Goal: Information Seeking & Learning: Compare options

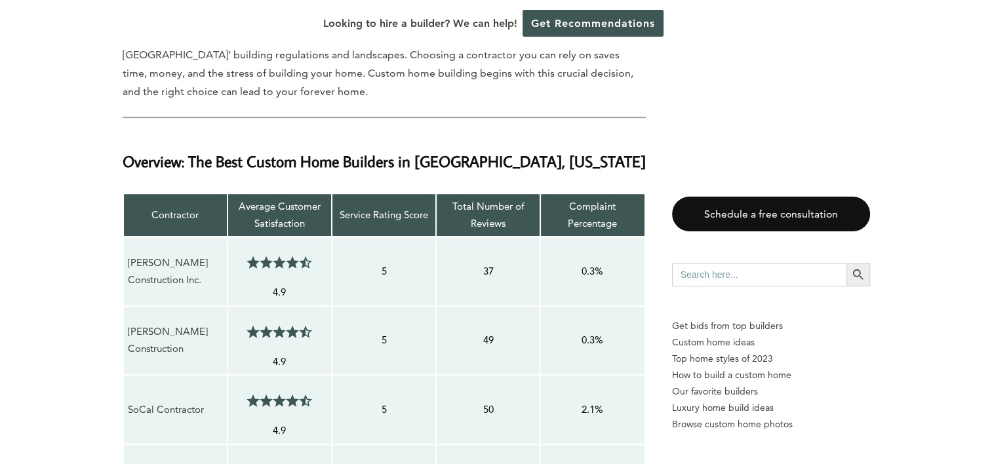
scroll to position [1049, 0]
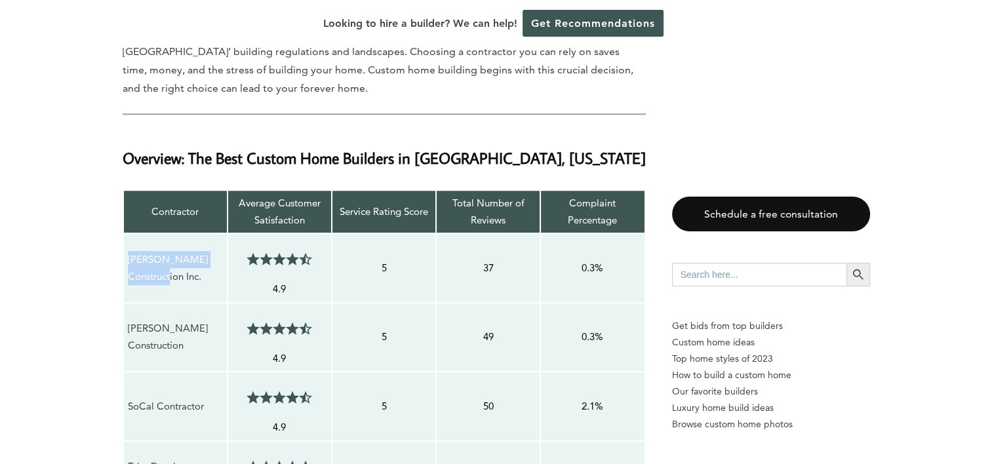
drag, startPoint x: 122, startPoint y: 193, endPoint x: 154, endPoint y: 226, distance: 46.4
copy p "[PERSON_NAME] Construction Inc."
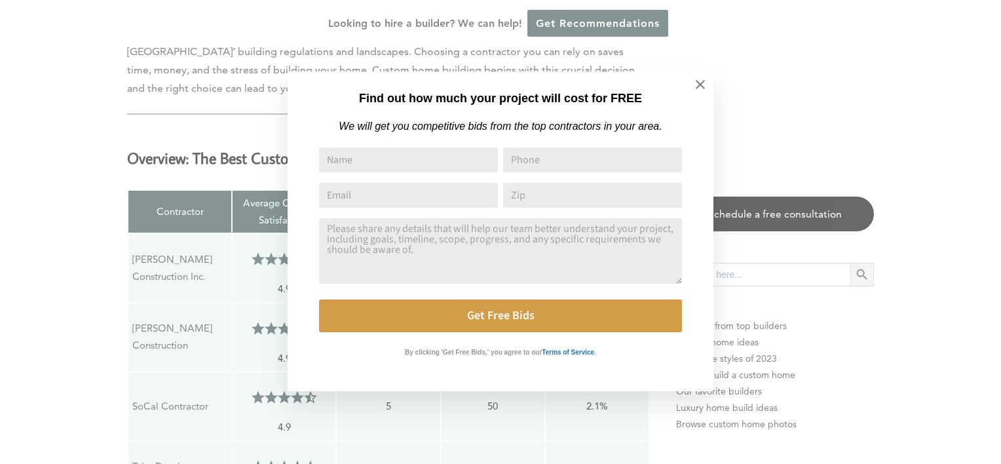
click at [178, 284] on div "Find out how much your project will cost for FREE We will get you competitive b…" at bounding box center [500, 232] width 1001 height 464
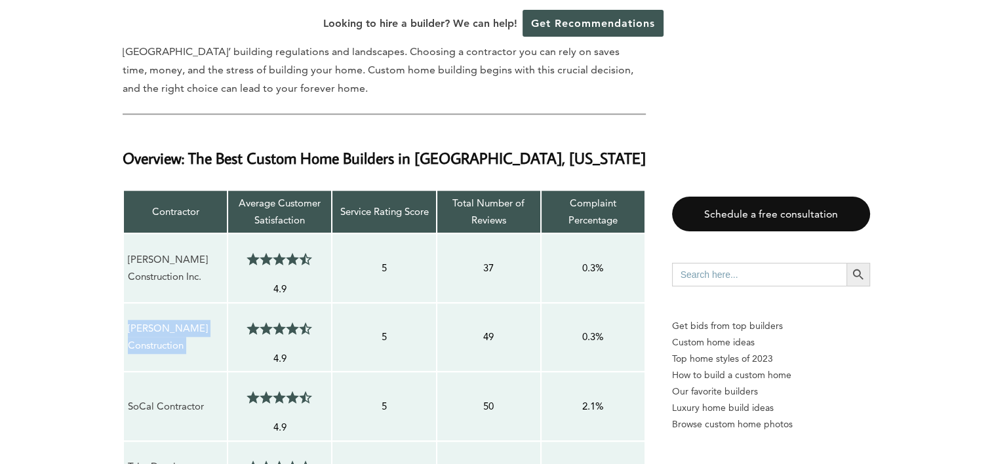
click at [178, 320] on p "[PERSON_NAME] Construction" at bounding box center [175, 337] width 95 height 35
copy tr "[PERSON_NAME] Construction 4.5/5"
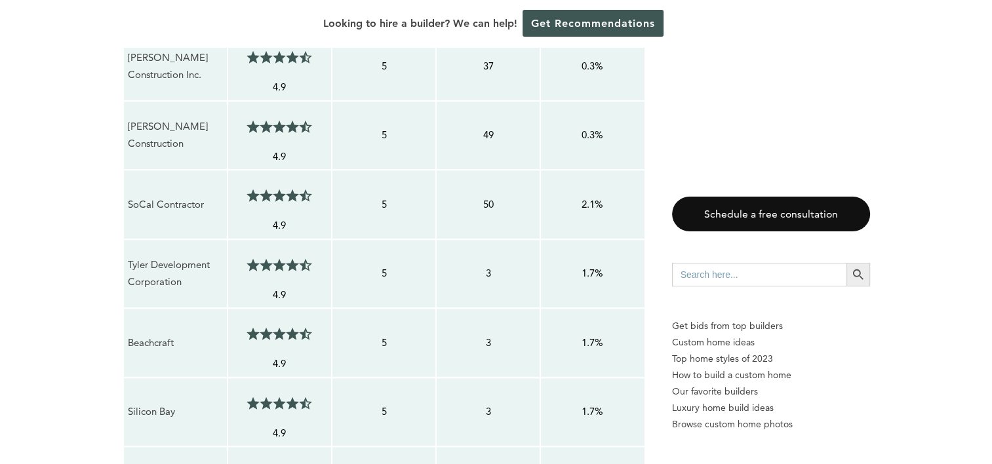
scroll to position [1250, 0]
click at [186, 196] on p "SoCal Contractor" at bounding box center [175, 204] width 95 height 17
copy tr "SoCal Contractor 4.5/5"
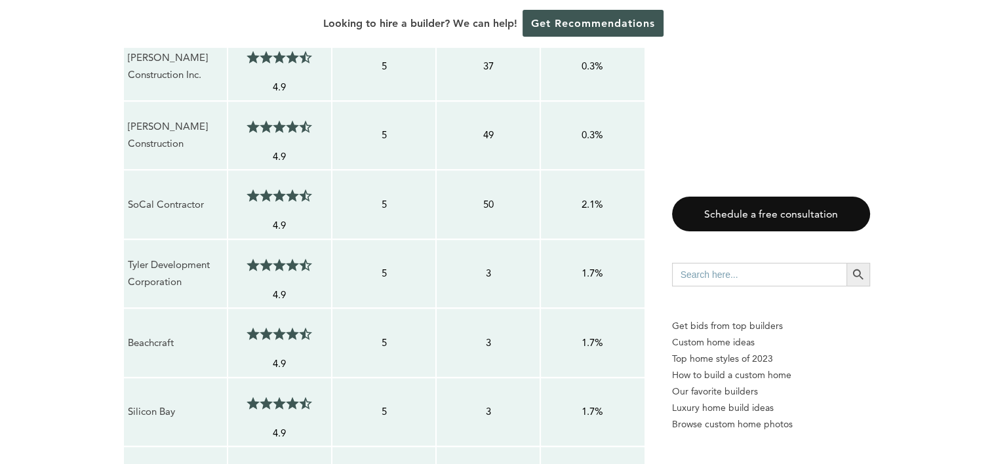
click at [174, 256] on p "Tyler Development Corporation" at bounding box center [175, 273] width 95 height 35
copy tr "Tyler Development Corporation 4.5/5"
click at [149, 334] on p "Beachcraft" at bounding box center [175, 342] width 95 height 17
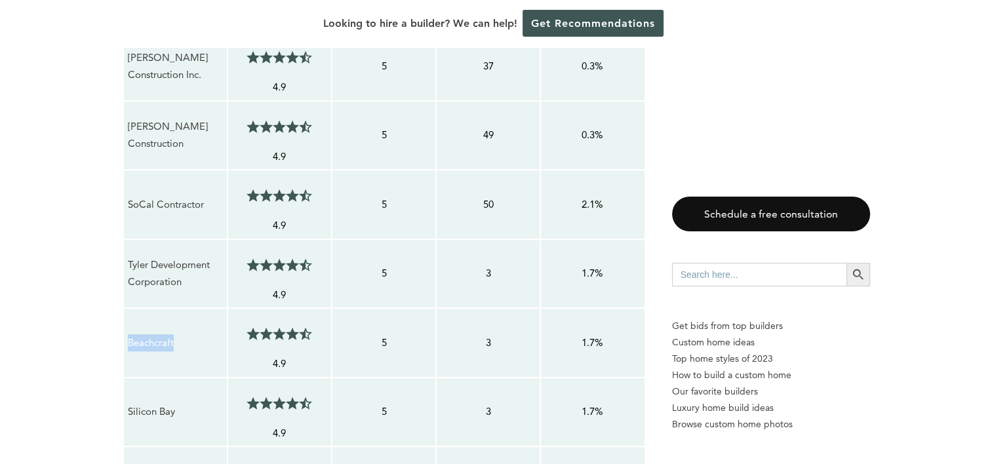
click at [149, 334] on p "Beachcraft" at bounding box center [175, 342] width 95 height 17
copy tr "Beachcraft 4.5/5"
click at [143, 403] on p "Silicon Bay" at bounding box center [175, 411] width 95 height 17
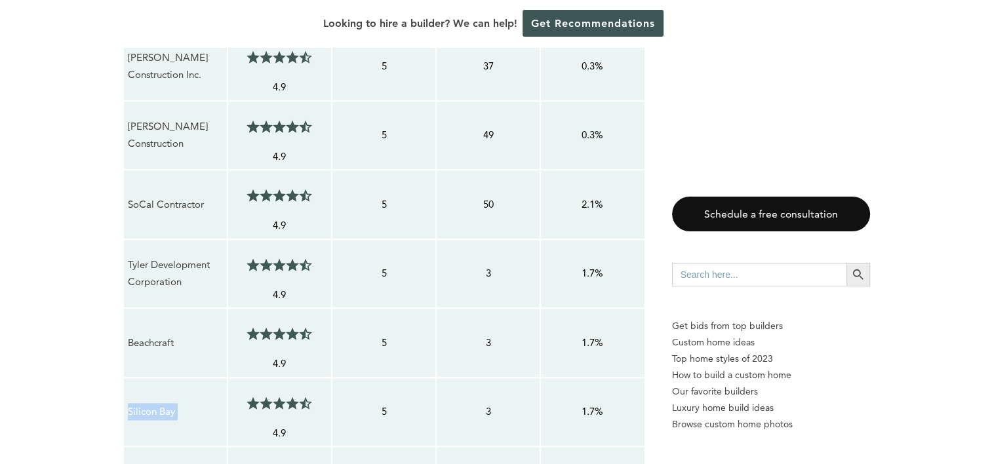
click at [143, 403] on p "Silicon Bay" at bounding box center [175, 411] width 95 height 17
copy tr "Silicon Bay 4.5/5"
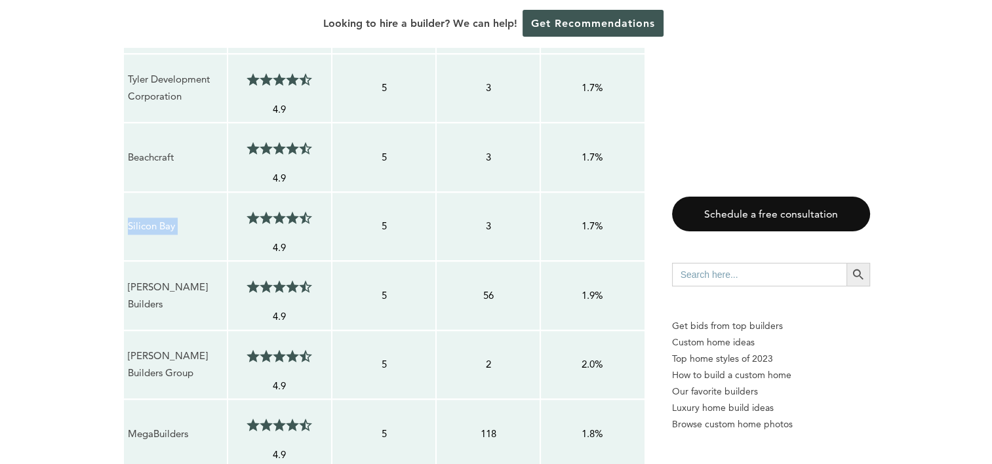
scroll to position [1437, 0]
drag, startPoint x: 143, startPoint y: 358, endPoint x: 128, endPoint y: 403, distance: 47.7
click at [128, 403] on td "MegaBuilders" at bounding box center [175, 432] width 104 height 69
click at [189, 347] on p "[PERSON_NAME] Builders Group" at bounding box center [175, 364] width 95 height 35
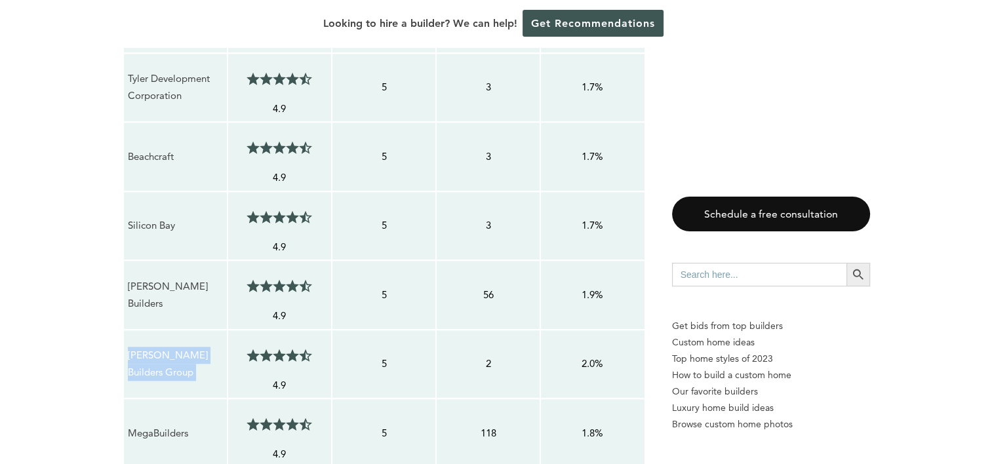
click at [189, 347] on p "[PERSON_NAME] Builders Group" at bounding box center [175, 364] width 95 height 35
copy tr "Jones Builders Group 4.5/5"
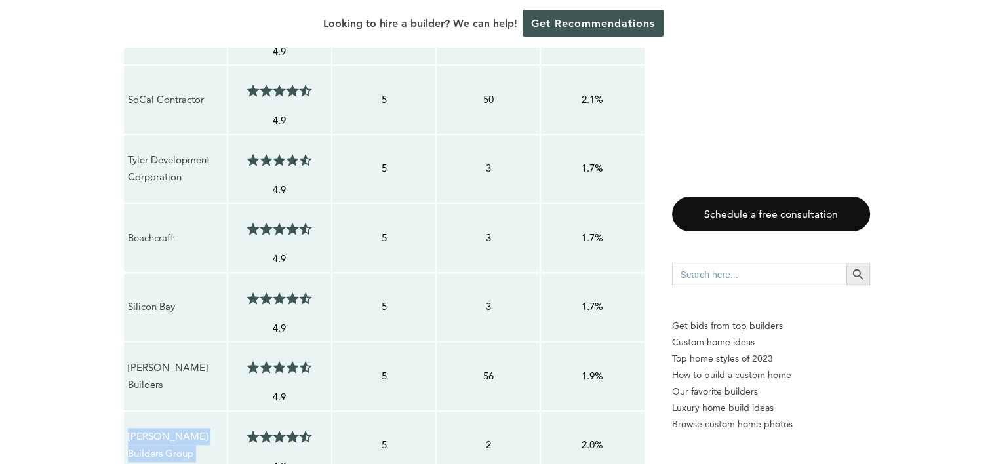
scroll to position [1334, 0]
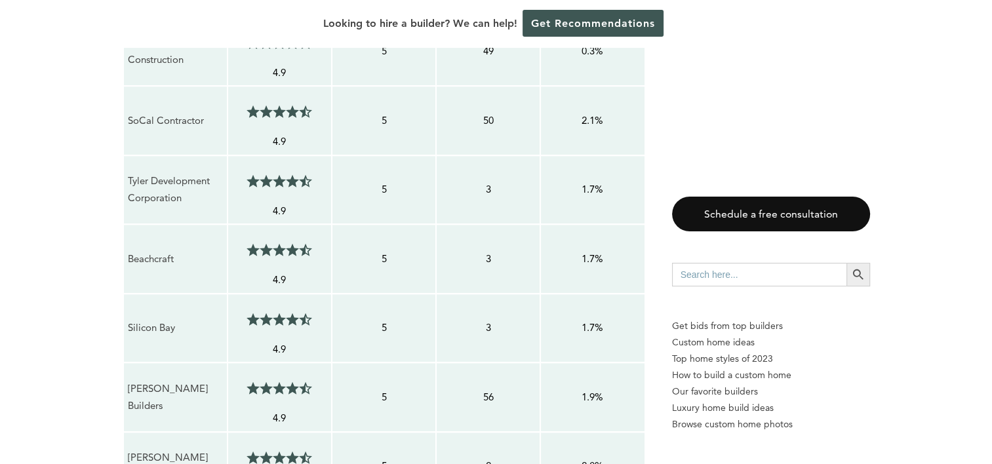
click at [163, 250] on p "Beachcraft" at bounding box center [175, 258] width 95 height 17
copy tr "Beachcraft 4.5/5"
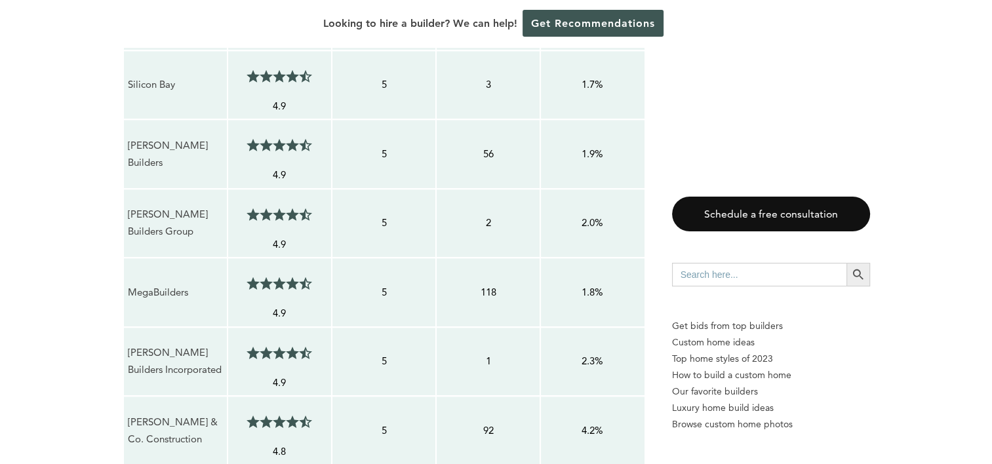
scroll to position [1583, 0]
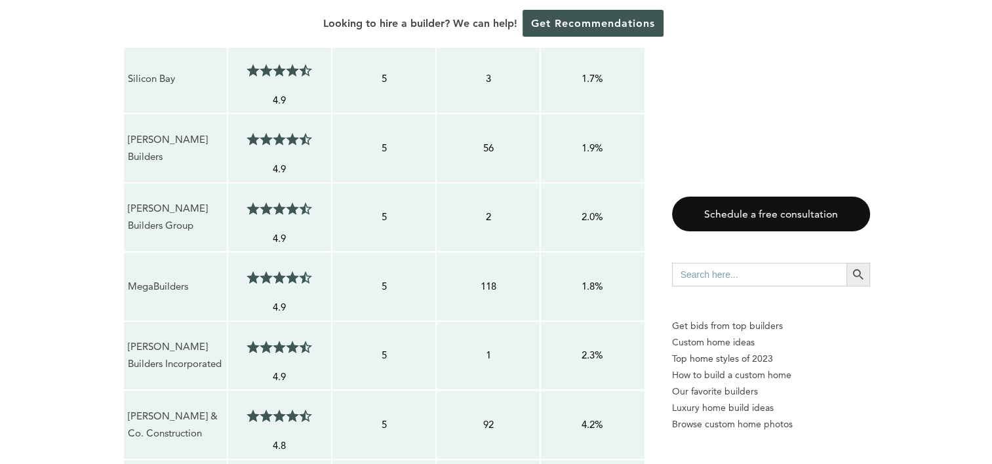
click at [164, 200] on p "[PERSON_NAME] Builders Group" at bounding box center [175, 217] width 95 height 35
copy tr "Jones Builders Group 4.5/5"
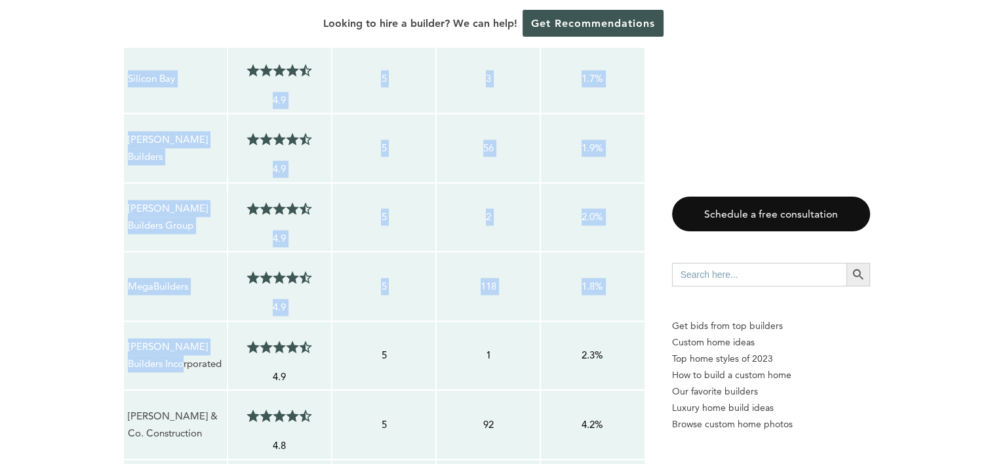
drag, startPoint x: 194, startPoint y: 312, endPoint x: 115, endPoint y: 274, distance: 87.3
copy tbody "Contractor Average Customer Satisfaction Service Rating Score Total Number of R…"
click at [163, 278] on p "MegaBuilders" at bounding box center [175, 286] width 95 height 17
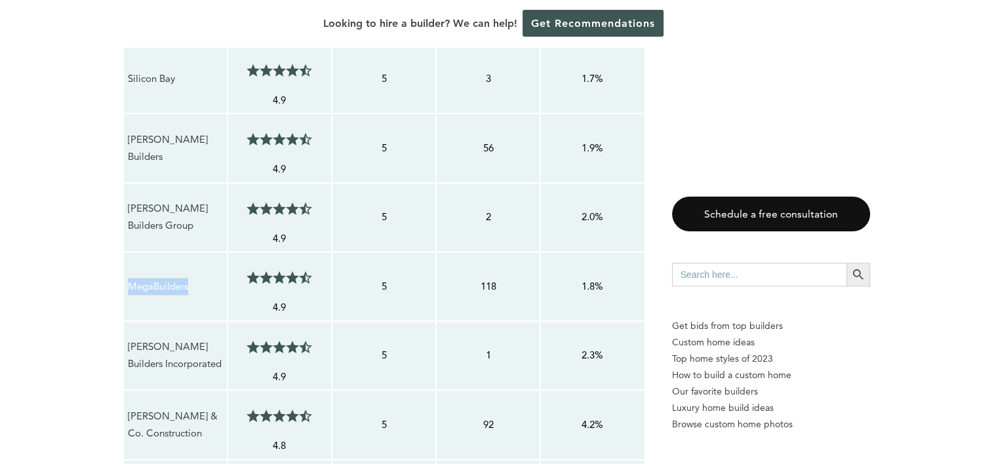
click at [163, 278] on p "MegaBuilders" at bounding box center [175, 286] width 95 height 17
click at [147, 338] on p "[PERSON_NAME] Builders Incorporated" at bounding box center [175, 355] width 95 height 35
drag, startPoint x: 198, startPoint y: 308, endPoint x: 125, endPoint y: 283, distance: 77.5
click at [125, 321] on td "[PERSON_NAME] Builders Incorporated" at bounding box center [175, 355] width 104 height 69
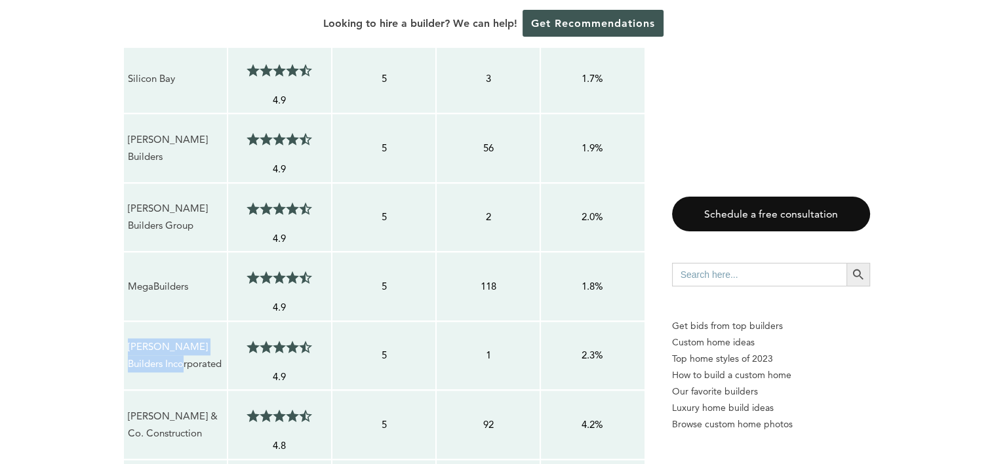
copy p "[PERSON_NAME] Builders Incorporated"
drag, startPoint x: 187, startPoint y: 379, endPoint x: 126, endPoint y: 353, distance: 66.1
click at [127, 407] on div "[PERSON_NAME] & Co. Construction" at bounding box center [175, 425] width 96 height 36
copy p "[PERSON_NAME] & Co. Construction"
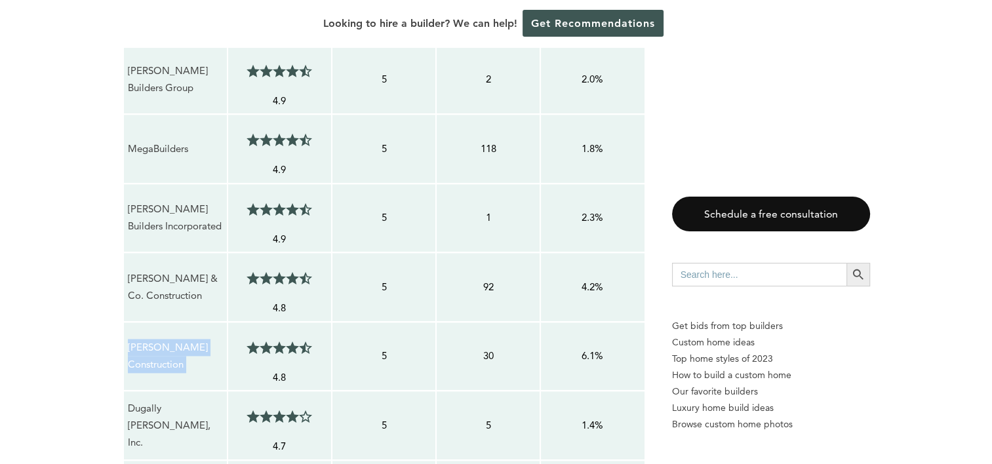
scroll to position [1727, 0]
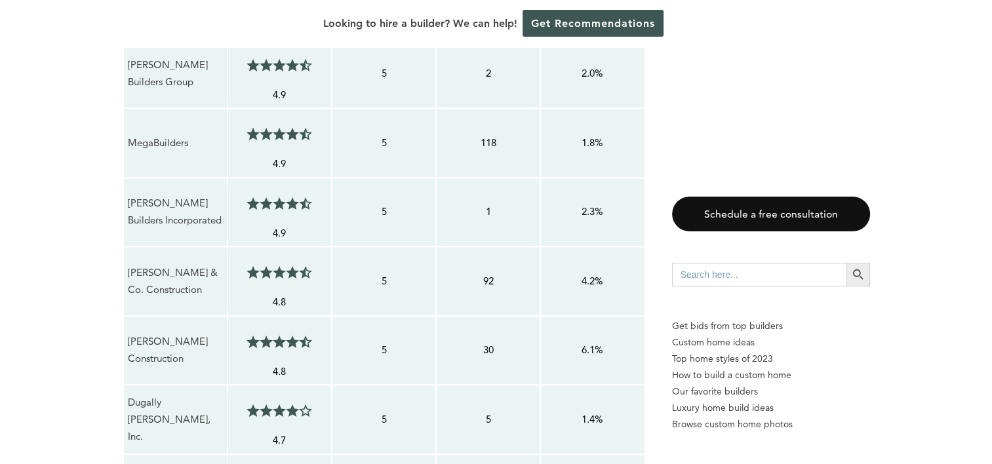
click at [178, 394] on p "Dugally [PERSON_NAME], Inc." at bounding box center [175, 420] width 95 height 52
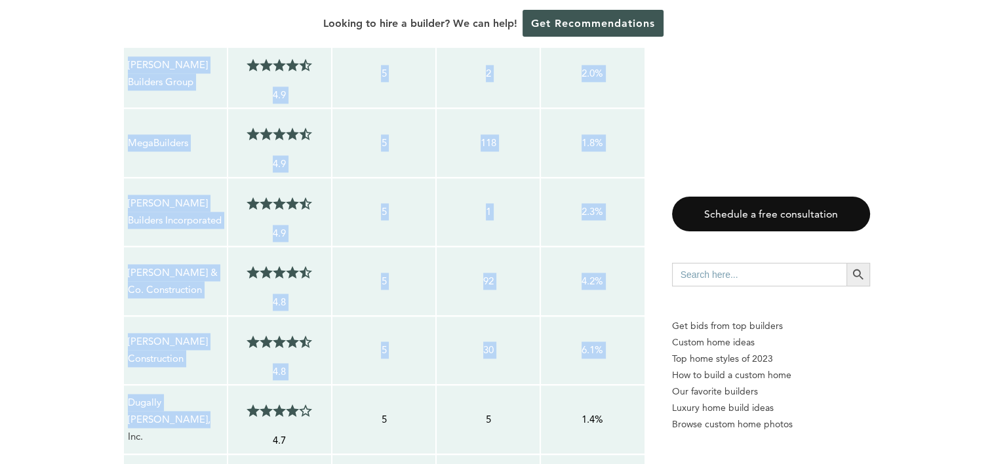
drag, startPoint x: 175, startPoint y: 364, endPoint x: 123, endPoint y: 346, distance: 55.5
click at [123, 385] on td "Dugally [PERSON_NAME], Inc." at bounding box center [175, 419] width 104 height 69
